Goal: Task Accomplishment & Management: Use online tool/utility

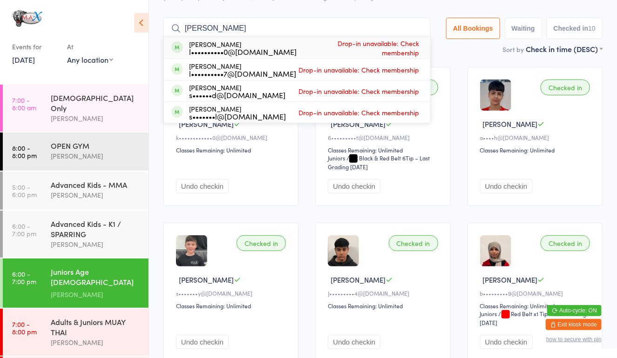
type input "[PERSON_NAME]"
click at [241, 53] on div "l••••••••••0@[DOMAIN_NAME]" at bounding box center [243, 51] width 108 height 7
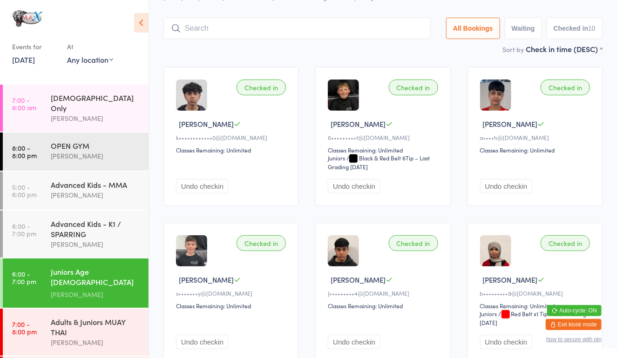
scroll to position [39, 0]
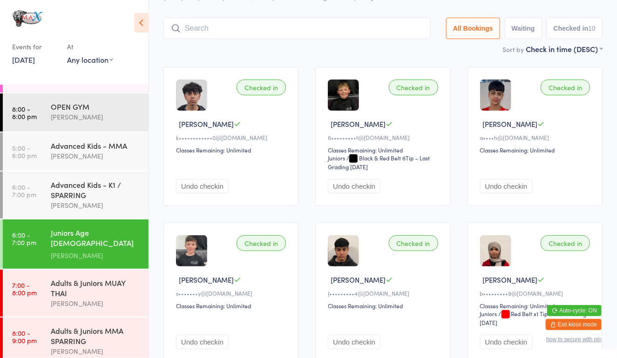
click at [94, 337] on div "Adults & Juniors MMA SPARRING" at bounding box center [96, 336] width 90 height 20
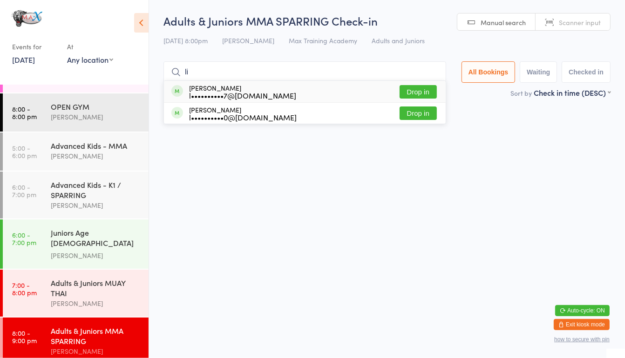
type input "li"
click at [322, 121] on div "[PERSON_NAME] l••••••••••0@[DOMAIN_NAME] Drop in" at bounding box center [305, 113] width 282 height 21
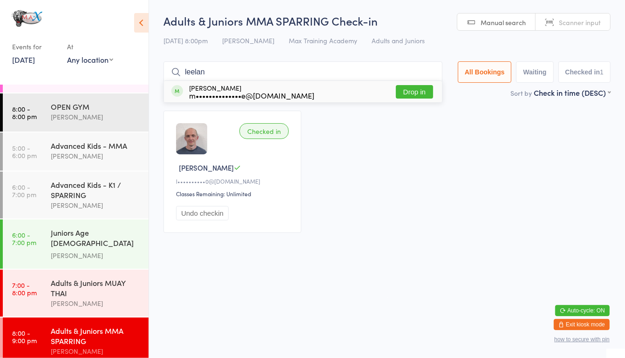
type input "leelan"
click at [405, 87] on button "Drop in" at bounding box center [414, 92] width 37 height 14
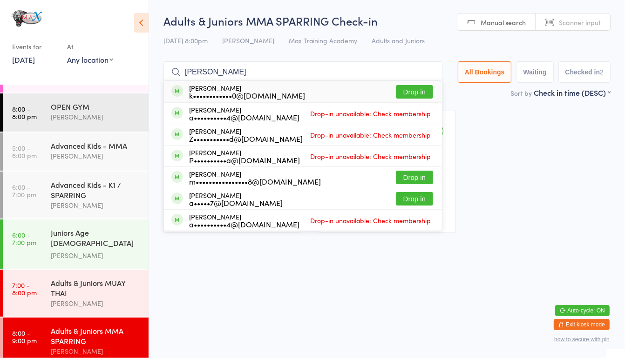
type input "[PERSON_NAME]"
click at [410, 88] on button "Drop in" at bounding box center [414, 92] width 37 height 14
